Goal: Task Accomplishment & Management: Use online tool/utility

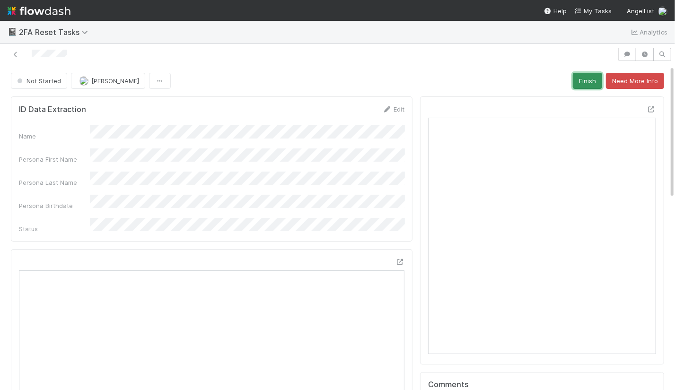
click at [580, 78] on button "Finish" at bounding box center [587, 81] width 29 height 16
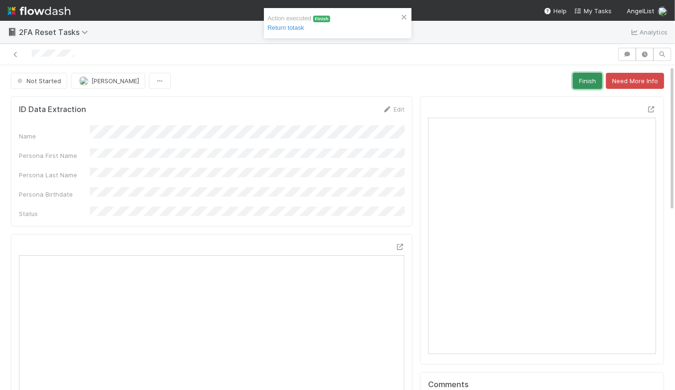
click at [584, 79] on button "Finish" at bounding box center [587, 81] width 29 height 16
click at [584, 87] on button "Finish" at bounding box center [587, 81] width 29 height 16
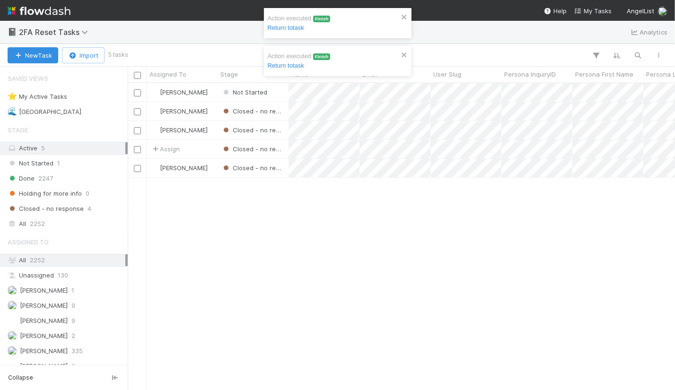
scroll to position [307, 547]
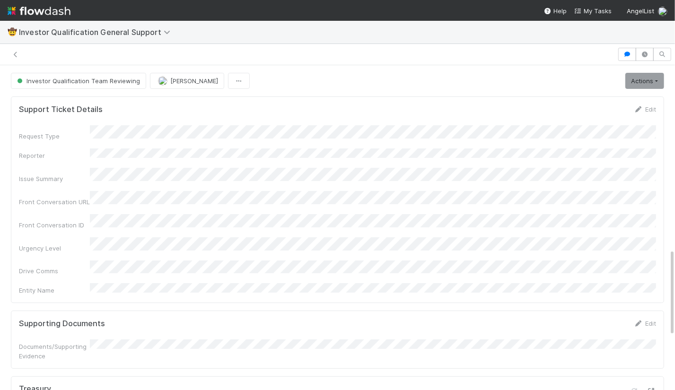
scroll to position [684, 0]
